Goal: Transaction & Acquisition: Download file/media

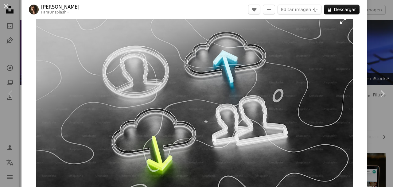
scroll to position [16, 0]
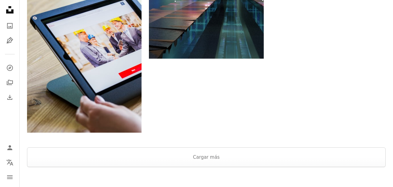
scroll to position [750, 0]
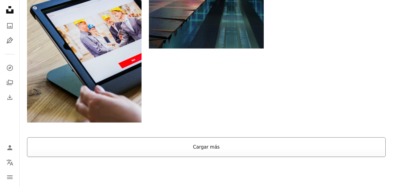
click at [205, 137] on button "Cargar más" at bounding box center [206, 147] width 359 height 20
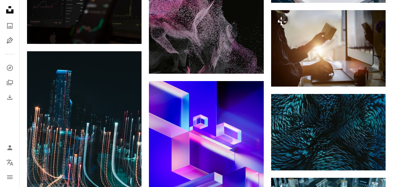
scroll to position [1073, 0]
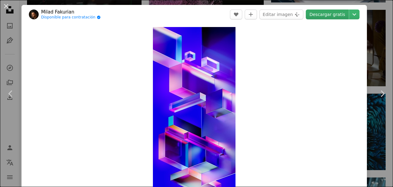
click at [335, 14] on link "Descargar gratis" at bounding box center [327, 15] width 43 height 10
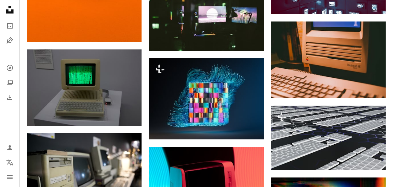
scroll to position [3284, 0]
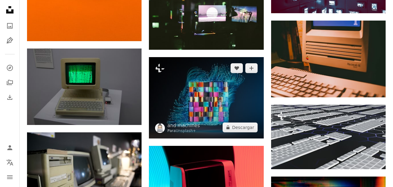
click at [207, 57] on img at bounding box center [206, 97] width 115 height 81
